Goal: Find specific page/section: Find specific page/section

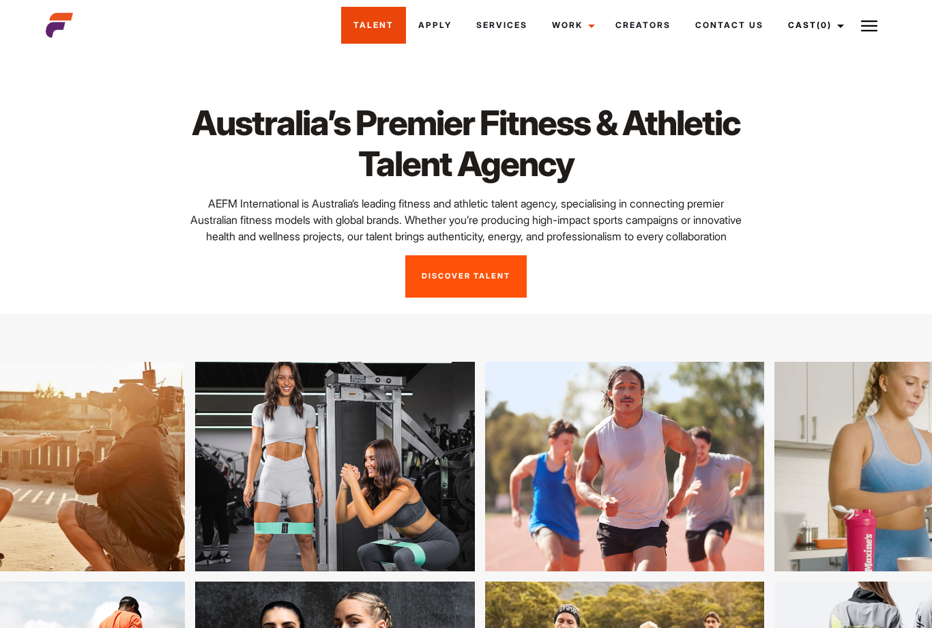
click at [379, 31] on link "Talent" at bounding box center [373, 25] width 65 height 37
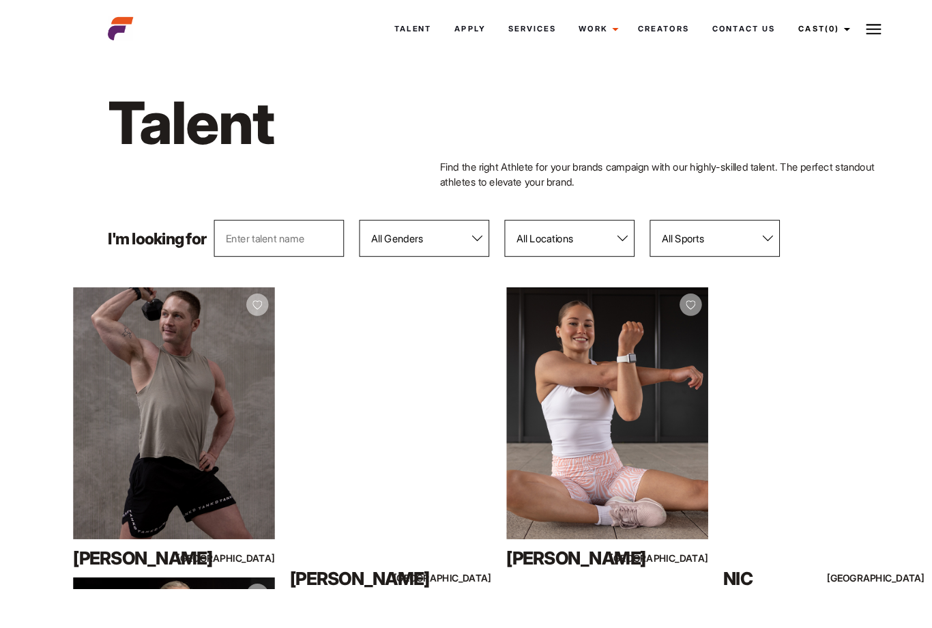
scroll to position [33, 0]
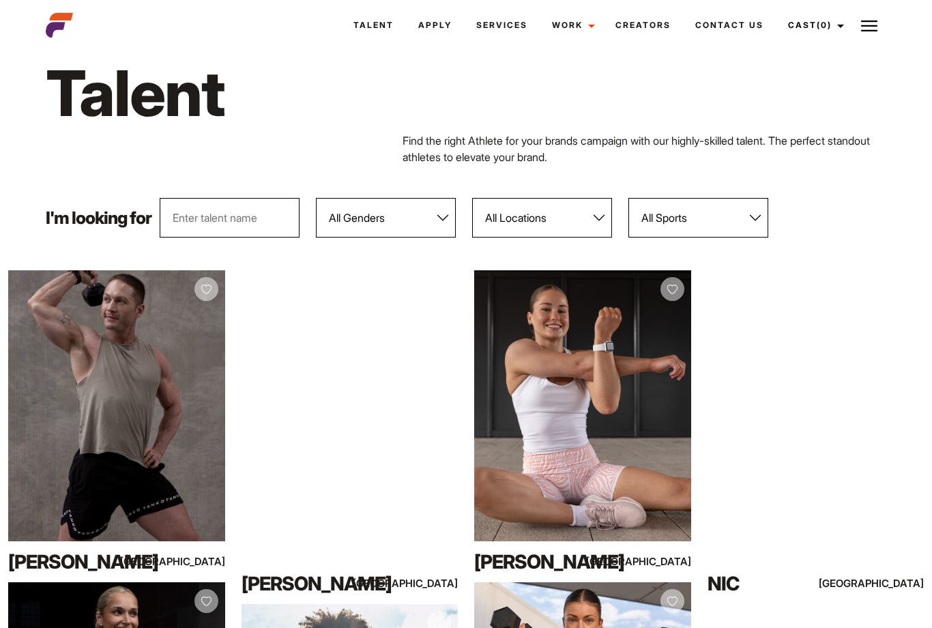
click at [448, 214] on select "All Genders Female Male" at bounding box center [386, 218] width 140 height 40
select select "104"
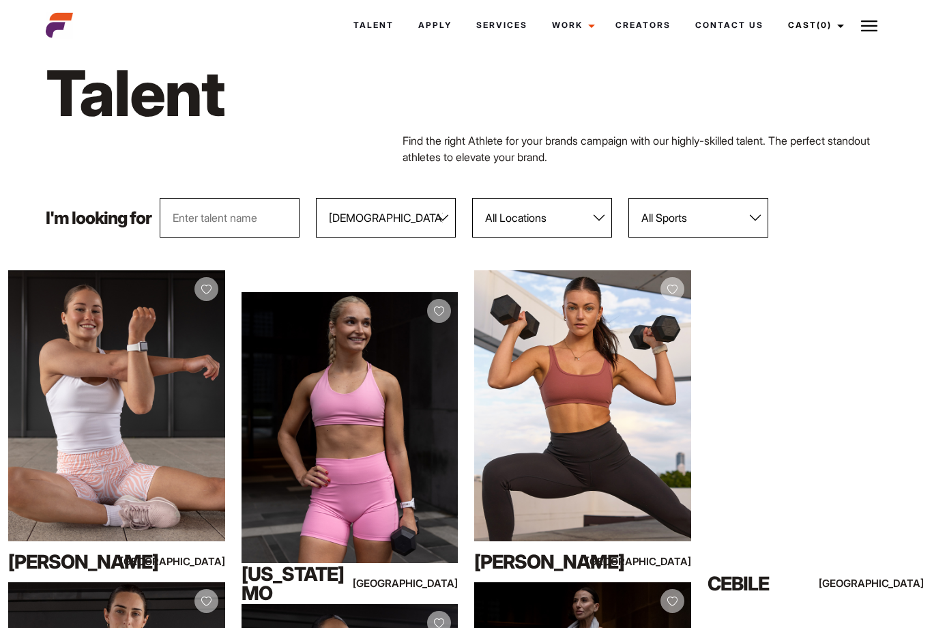
click at [758, 216] on select "All Sports 100 Meter Butterfly Acrobatics Aerial awareness Aerobics AFL Aflw Am…" at bounding box center [699, 218] width 140 height 40
select select "500"
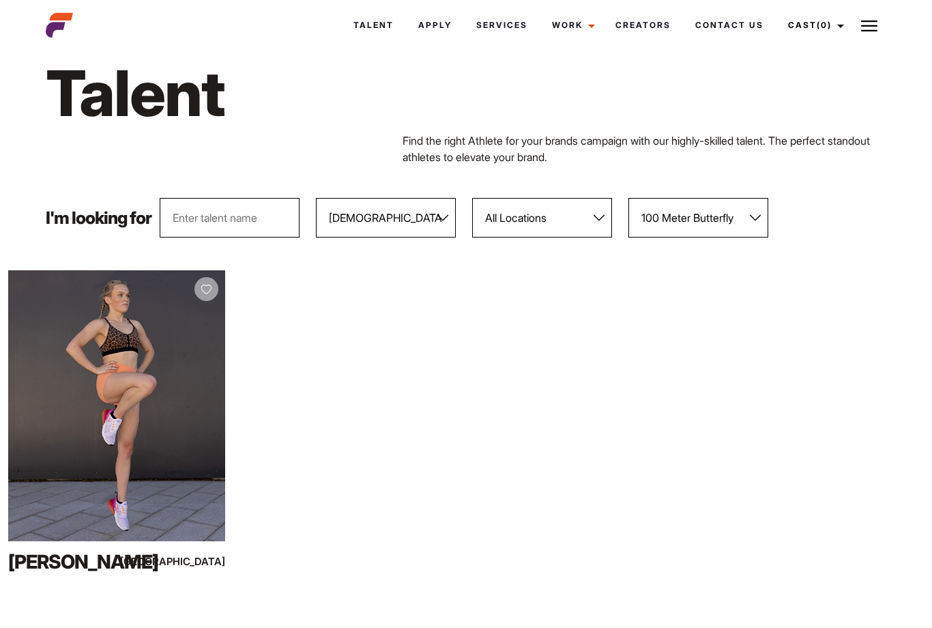
click at [753, 207] on select "All Sports 100 Meter Butterfly Acrobatics Aerial awareness Aerobics AFL Aflw Am…" at bounding box center [699, 218] width 140 height 40
select select
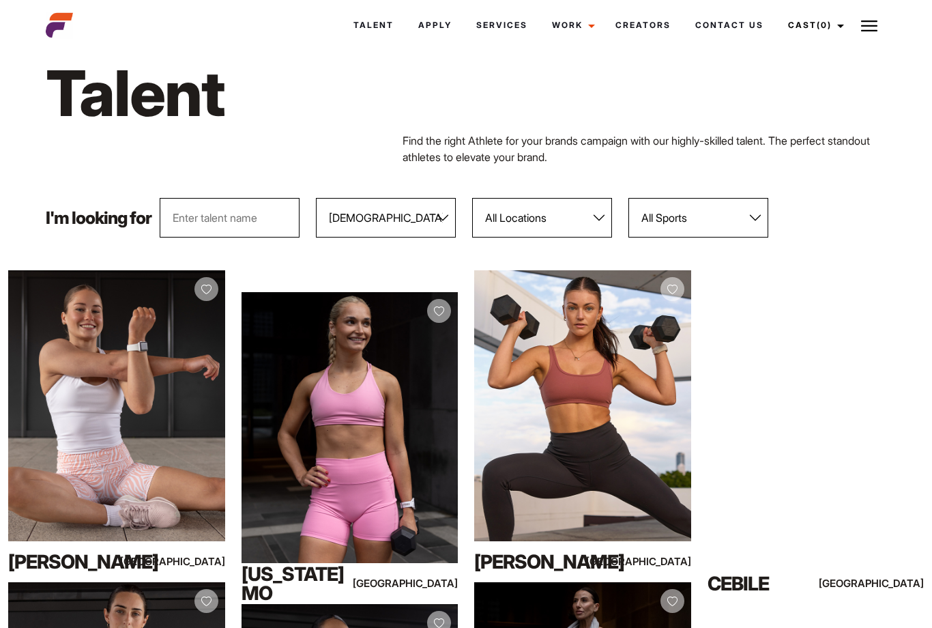
click at [599, 224] on select "All Locations Adelaide Brisbane Darwin Gold Coast Melbourne Perth Sunshine Coas…" at bounding box center [542, 218] width 140 height 40
select select "600"
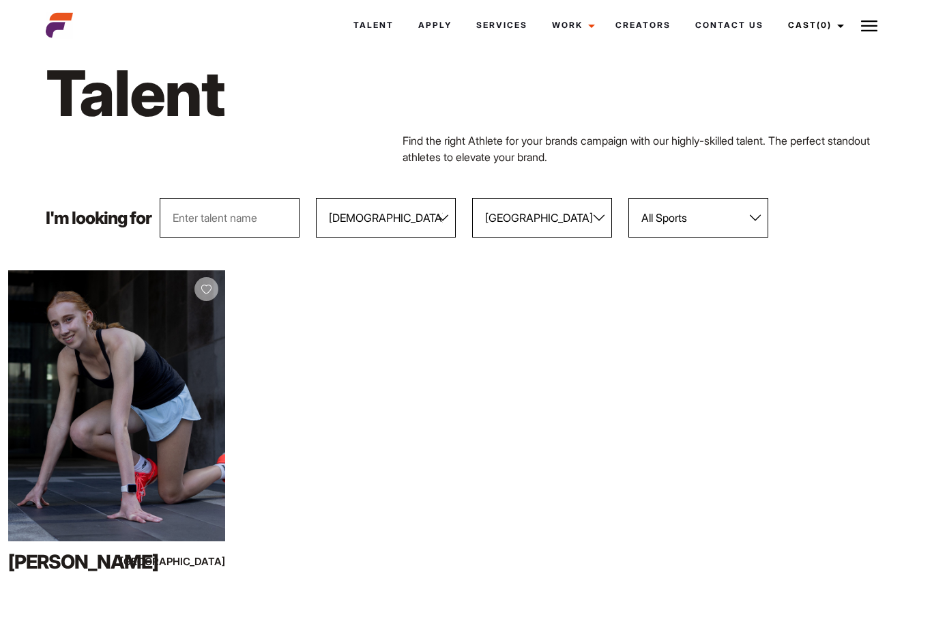
click at [450, 221] on select "All Genders Female Male" at bounding box center [386, 218] width 140 height 40
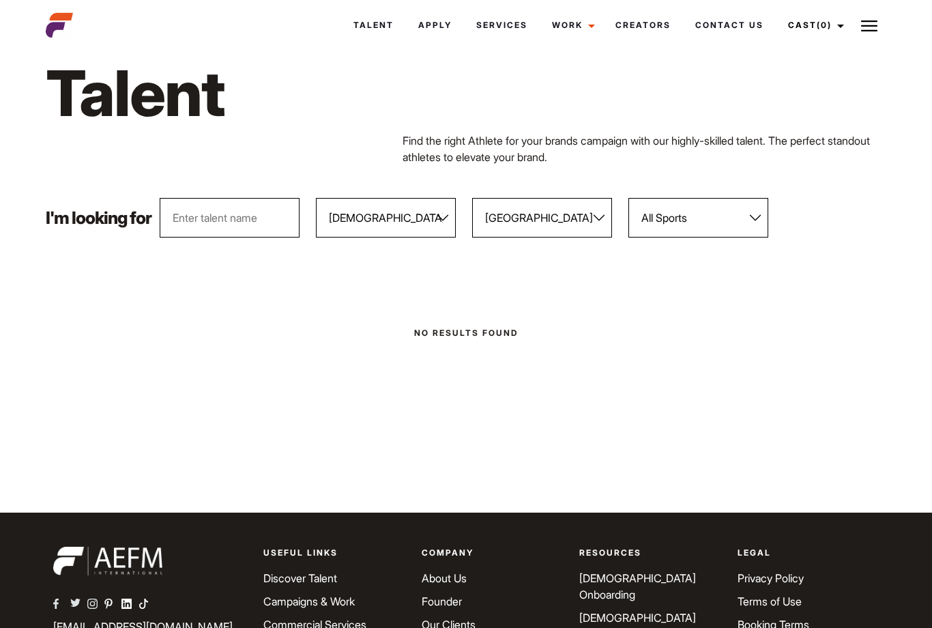
click at [444, 218] on select "All Genders Female Male" at bounding box center [386, 218] width 140 height 40
select select "104"
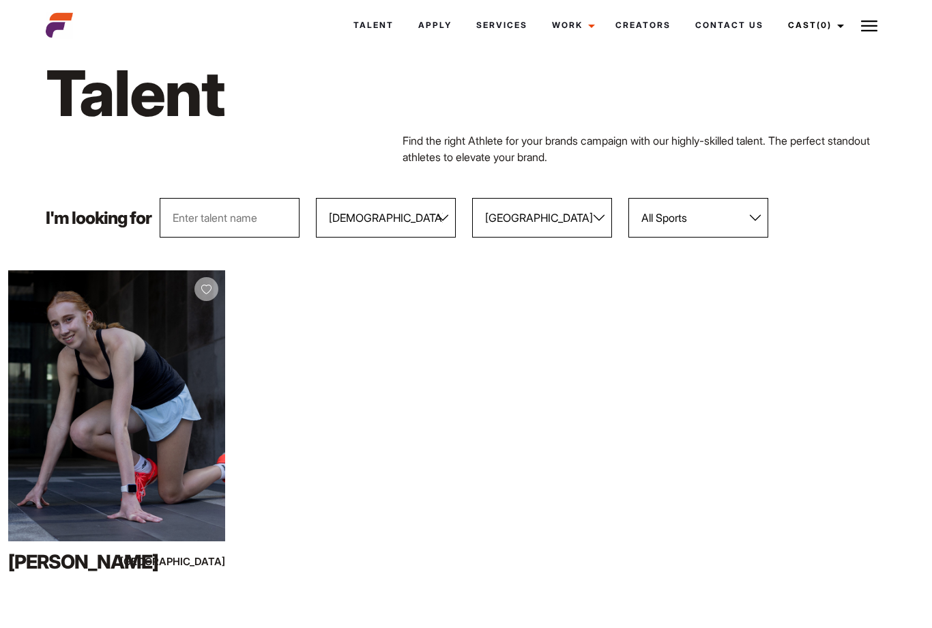
click at [590, 222] on select "All Locations Adelaide Brisbane Darwin Gold Coast Melbourne Perth Sunshine Coas…" at bounding box center [542, 218] width 140 height 40
click at [612, 220] on select "All Locations Adelaide Brisbane Darwin Gold Coast Melbourne Perth Sunshine Coas…" at bounding box center [542, 218] width 140 height 40
select select "122"
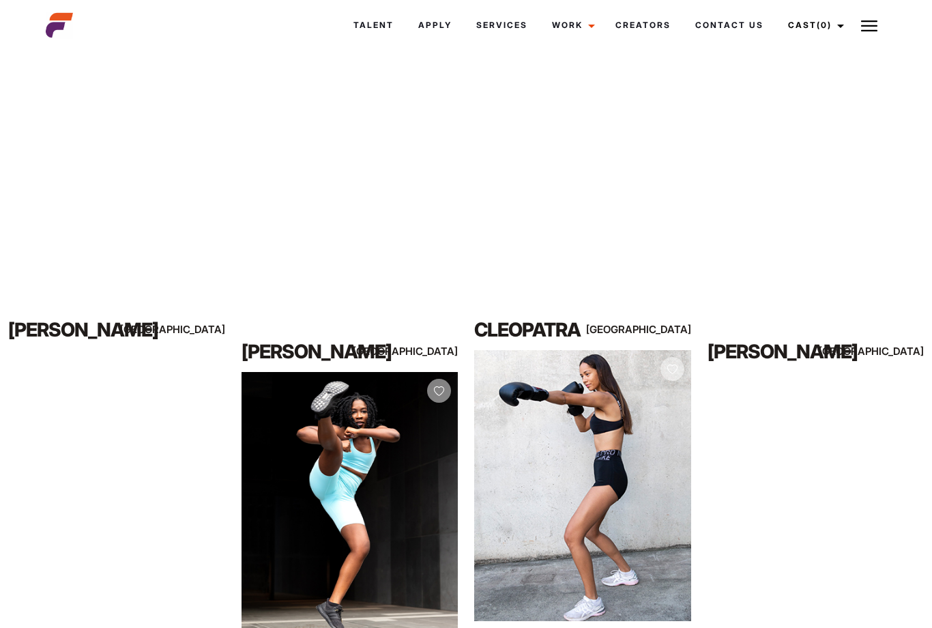
scroll to position [886, 0]
